Goal: Check status

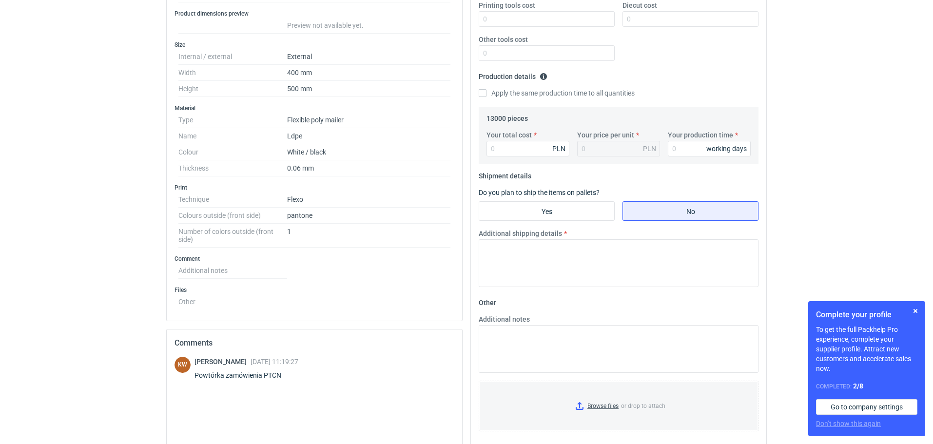
scroll to position [233, 0]
drag, startPoint x: 281, startPoint y: 371, endPoint x: 265, endPoint y: 379, distance: 18.1
click at [265, 379] on div "[PERSON_NAME] [DATE] 11:19:27 Powtórka zamówienia PTCN" at bounding box center [246, 369] width 104 height 27
copy div "PTCN"
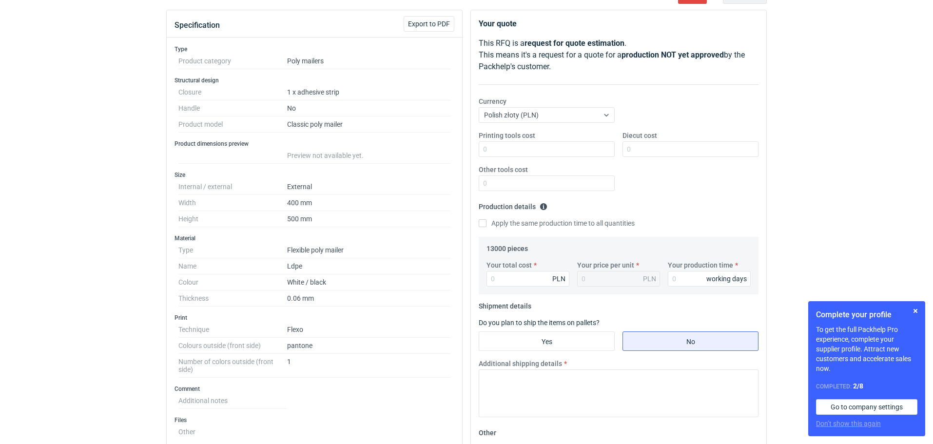
scroll to position [100, 0]
click at [39, 134] on div "RFQs Specs Designs Items Orders Customers Tools Analytics 20 24 99+ PB [PERSON_…" at bounding box center [466, 122] width 933 height 444
